Goal: Information Seeking & Learning: Learn about a topic

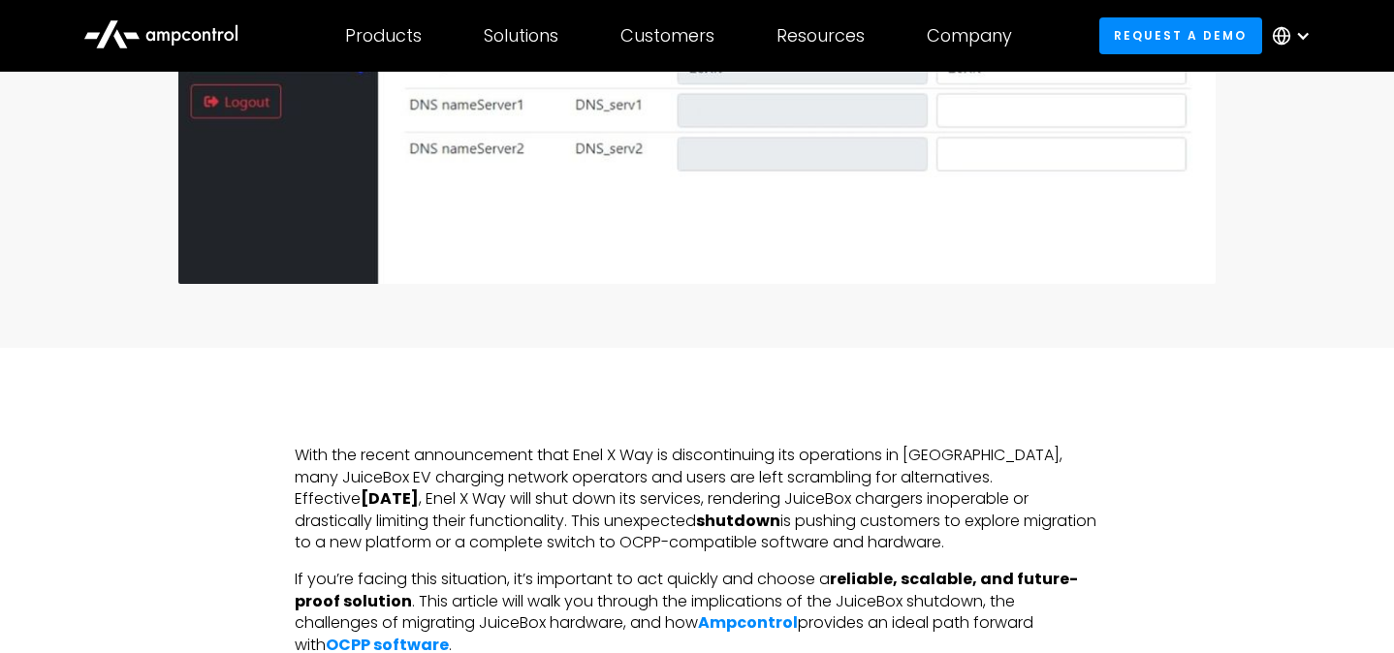
scroll to position [945, 0]
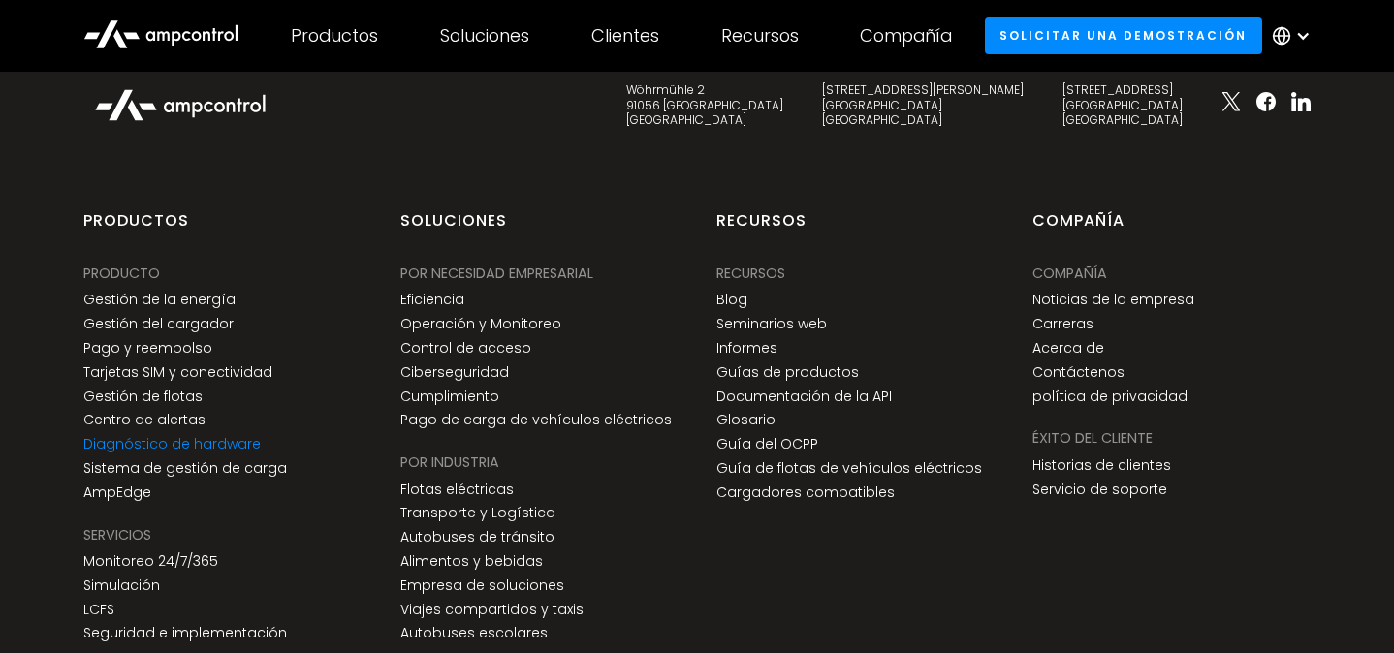
scroll to position [7831, 0]
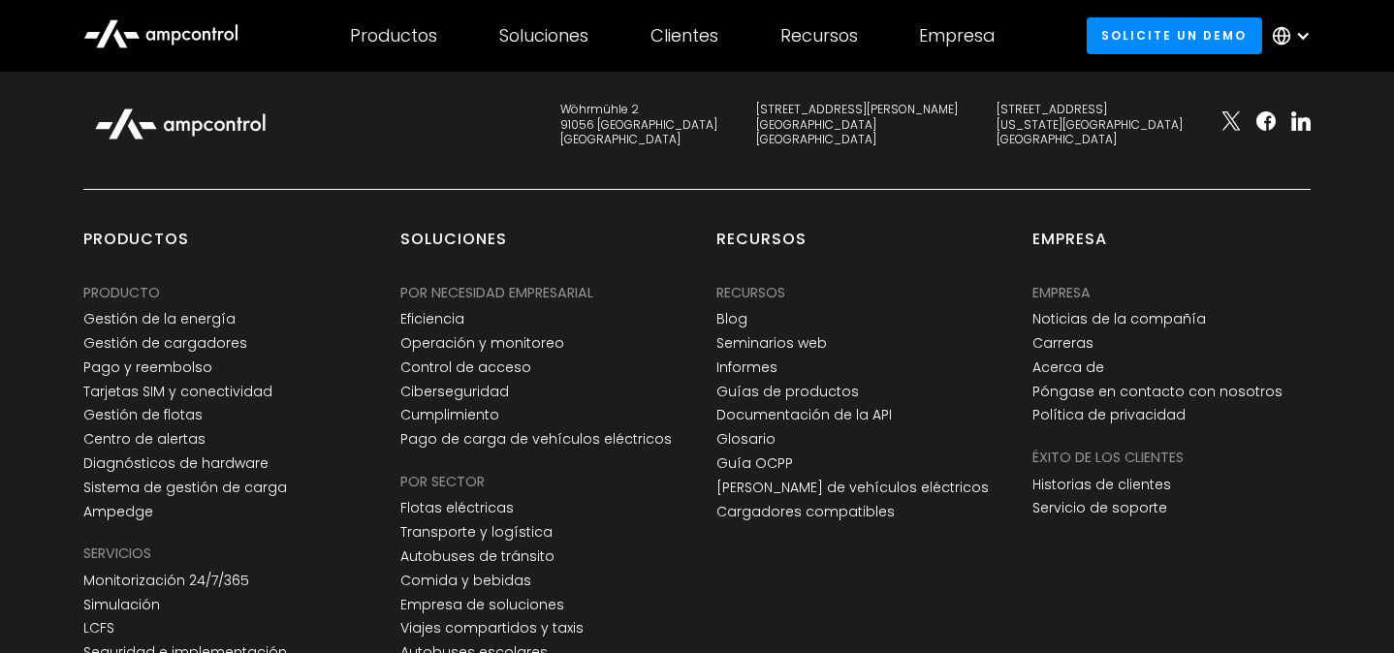
scroll to position [7524, 0]
